Goal: Find contact information: Find contact information

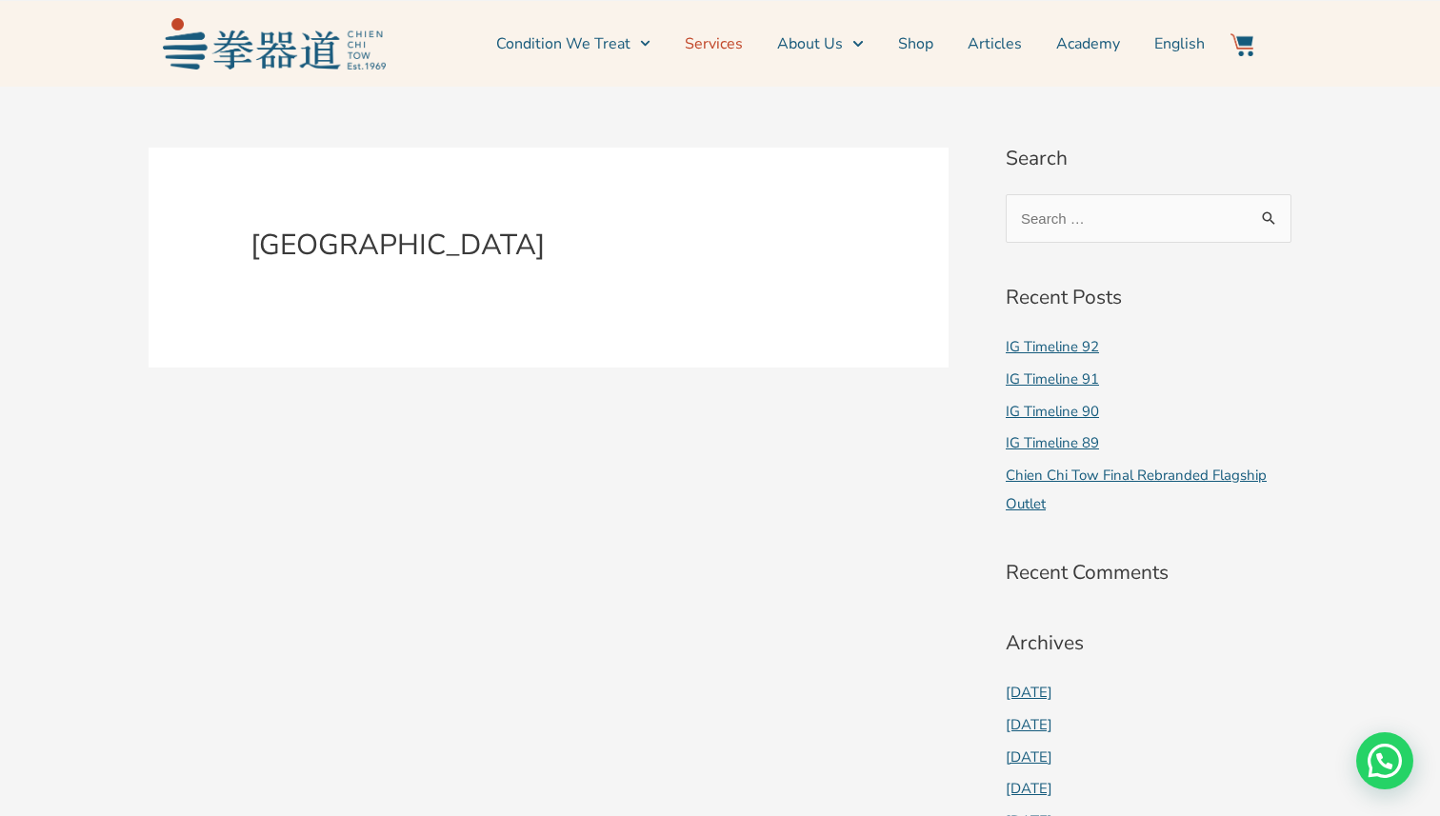
click at [721, 45] on link "Services" at bounding box center [714, 44] width 58 height 48
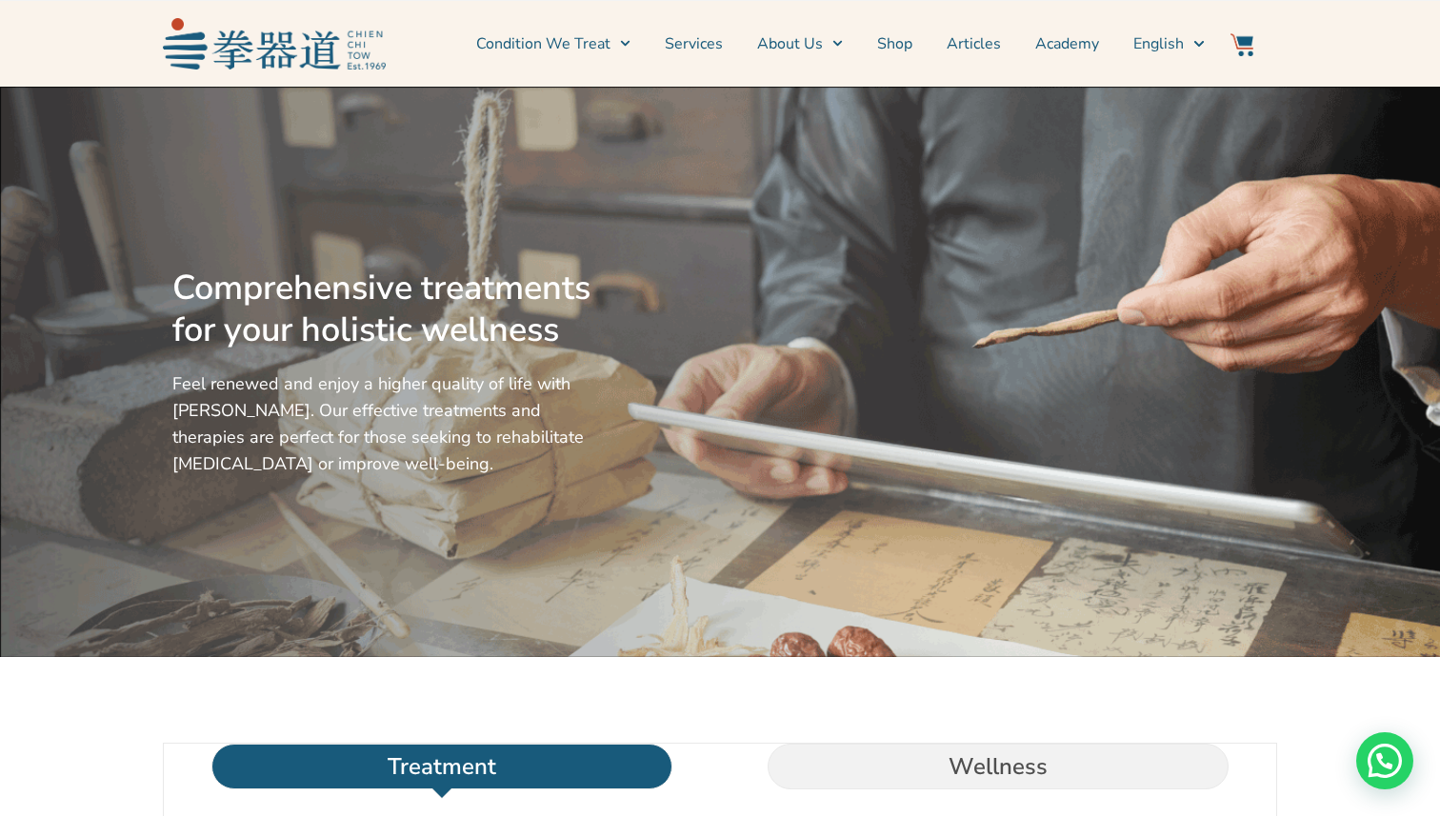
click at [355, 72] on div at bounding box center [274, 43] width 223 height 67
click at [326, 50] on img at bounding box center [274, 43] width 223 height 50
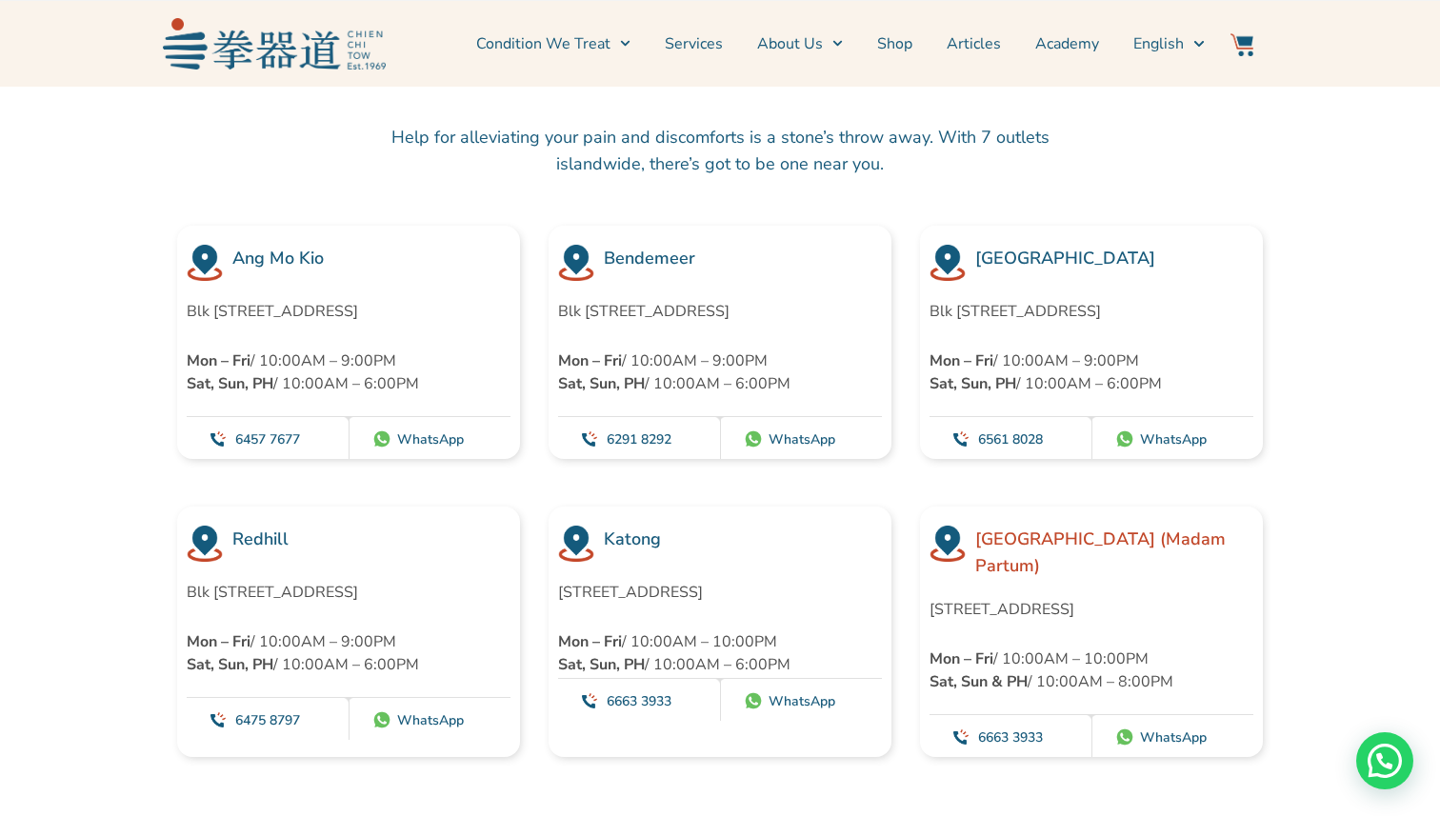
scroll to position [5195, 0]
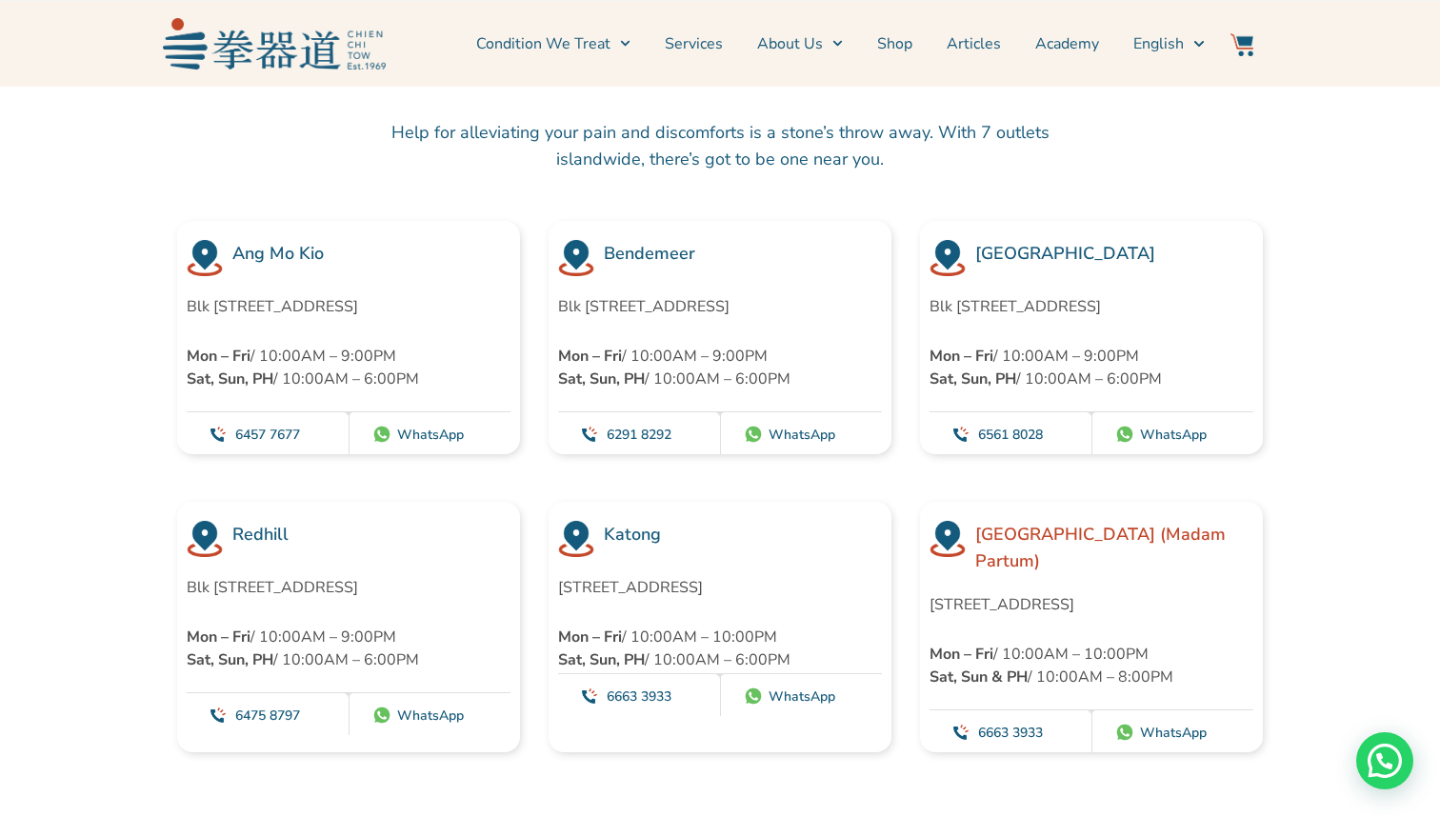
click at [1163, 430] on link "WhatsApp" at bounding box center [1173, 435] width 67 height 18
